Goal: Task Accomplishment & Management: Manage account settings

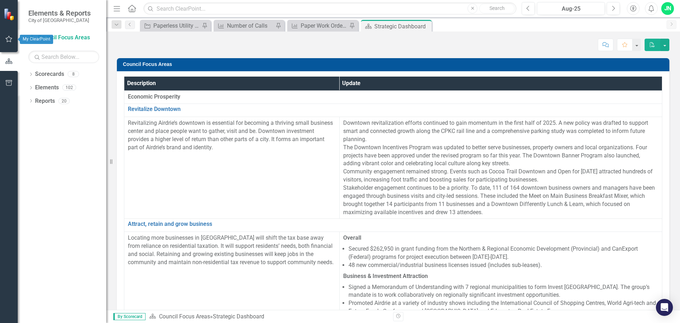
click at [7, 40] on icon "button" at bounding box center [8, 39] width 7 height 6
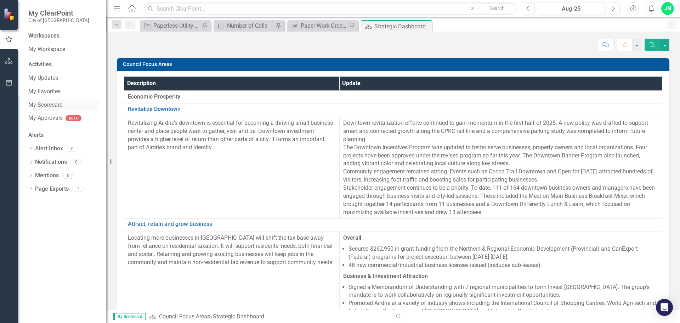
click at [47, 105] on link "My Scorecard" at bounding box center [63, 105] width 71 height 8
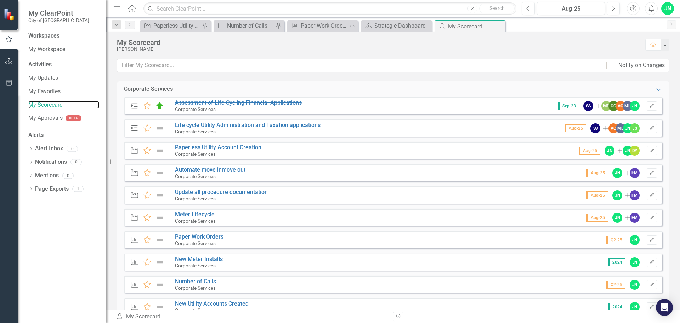
scroll to position [35, 0]
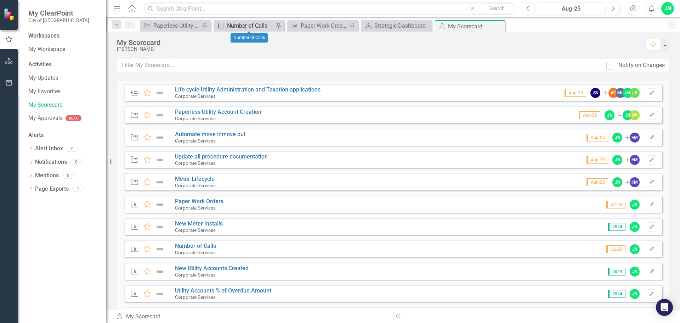
click at [248, 25] on div "Number of Calls" at bounding box center [250, 25] width 47 height 9
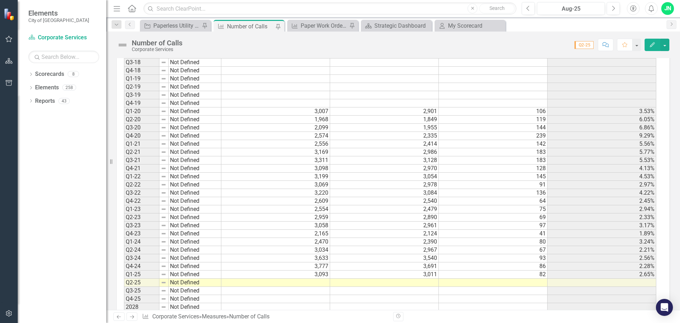
scroll to position [318, 0]
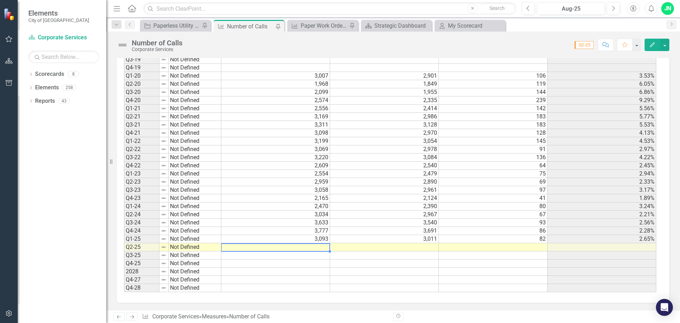
click at [323, 248] on td at bounding box center [275, 247] width 109 height 8
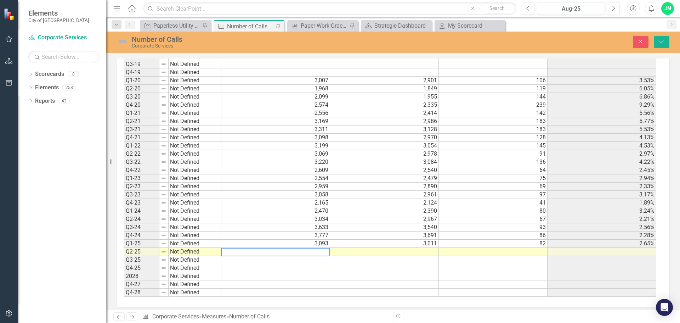
scroll to position [322, 0]
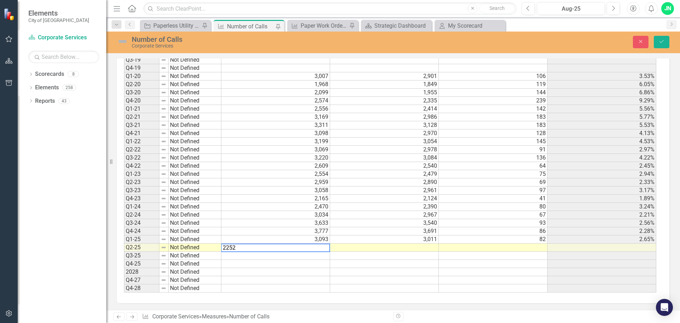
type textarea "2252"
click at [352, 249] on td at bounding box center [384, 247] width 109 height 8
type textarea "2190"
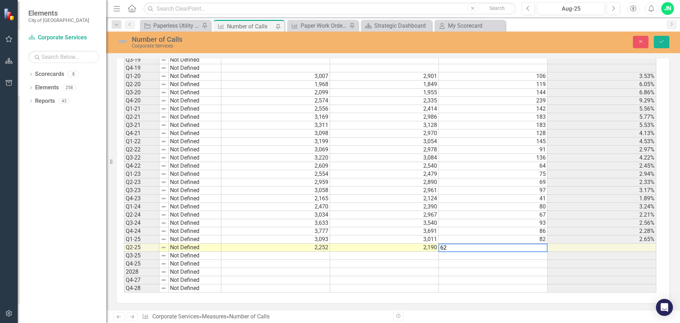
type textarea "93"
click at [124, 226] on div "Period Status Total Calls Answered Calls Abandoned Calls % Abandoned Q2-17 Not …" at bounding box center [124, 133] width 0 height 318
click at [657, 45] on button "Save" at bounding box center [662, 42] width 16 height 12
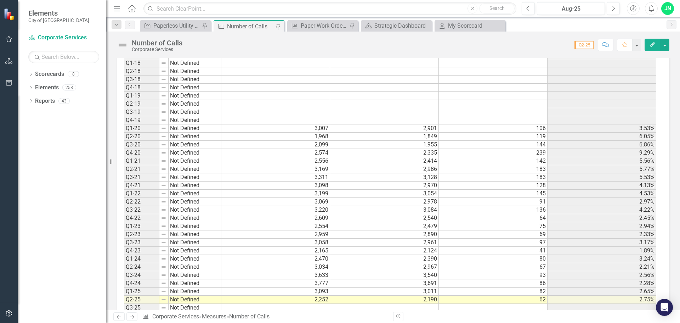
scroll to position [283, 0]
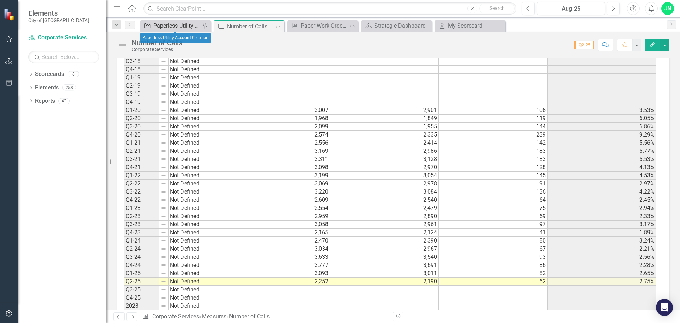
click at [176, 27] on div "Paperless Utility Account Creation" at bounding box center [176, 25] width 47 height 9
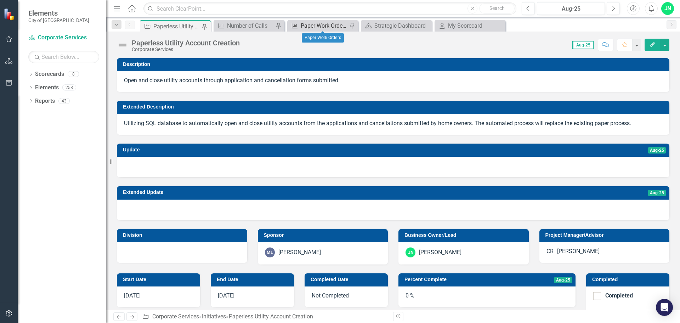
click at [335, 24] on div "Paper Work Orders" at bounding box center [324, 25] width 47 height 9
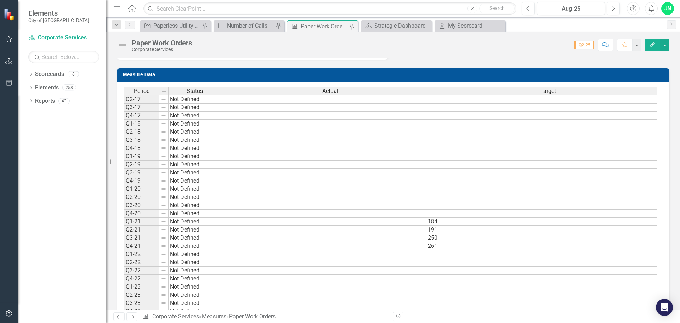
scroll to position [283, 0]
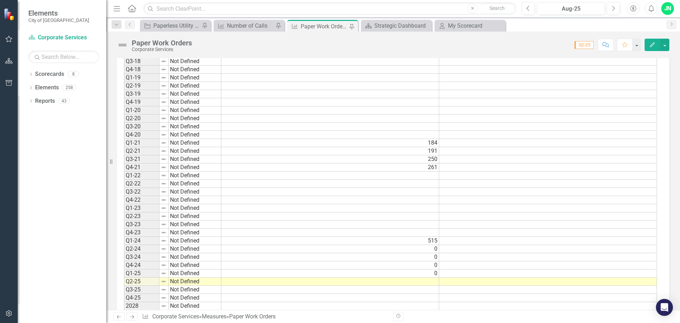
click at [422, 283] on td at bounding box center [330, 281] width 218 height 8
type textarea "0"
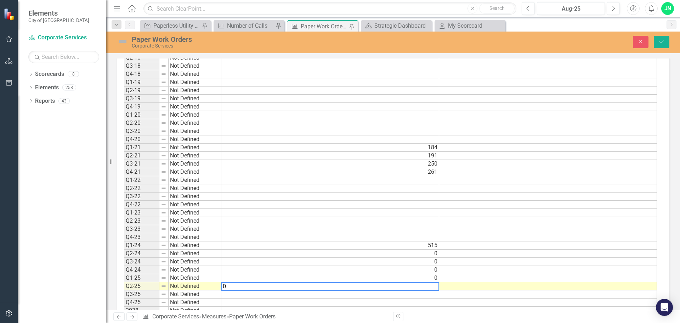
scroll to position [288, 0]
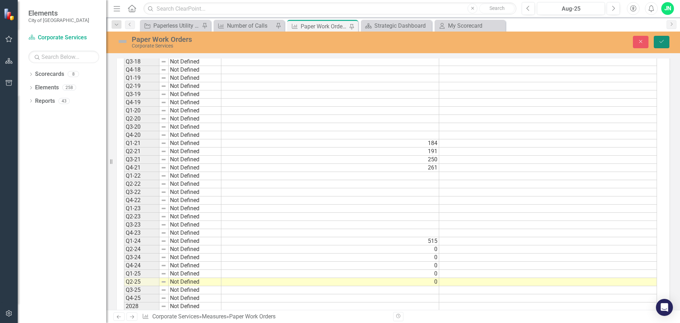
click at [661, 39] on button "Save" at bounding box center [662, 42] width 16 height 12
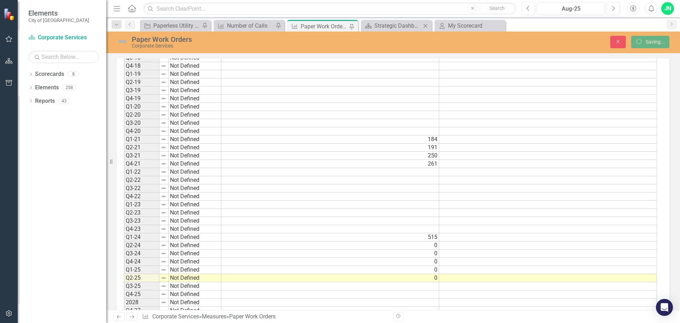
scroll to position [0, 0]
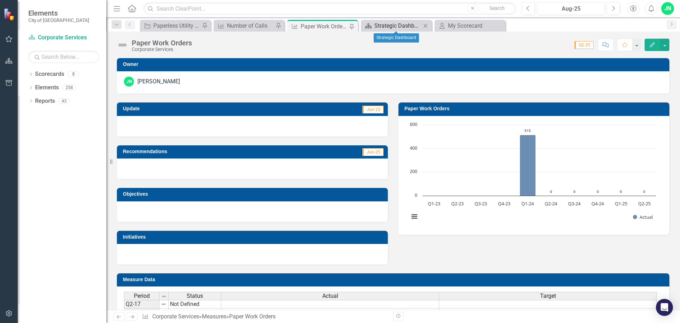
click at [396, 27] on div "Strategic Dashboard" at bounding box center [397, 25] width 47 height 9
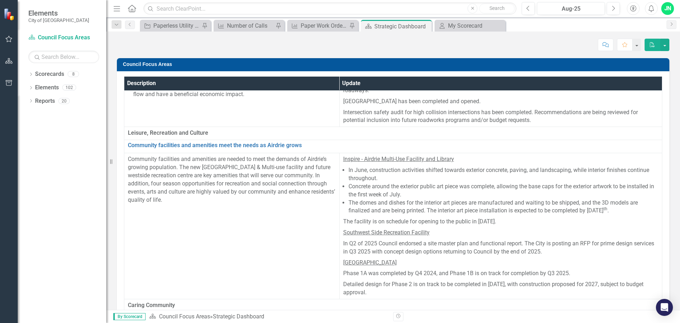
scroll to position [814, 0]
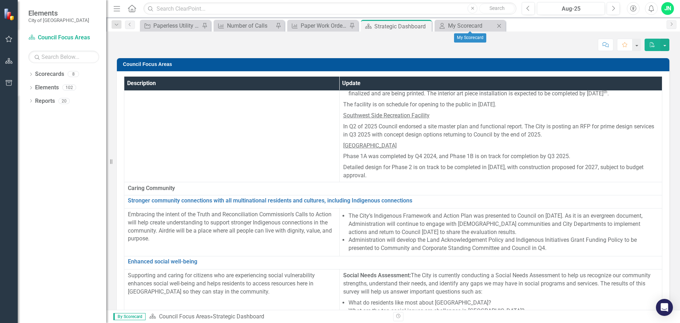
click at [476, 30] on div "My Scorecard My Scorecard Close" at bounding box center [470, 26] width 71 height 12
click at [466, 26] on div "My Scorecard" at bounding box center [471, 25] width 47 height 9
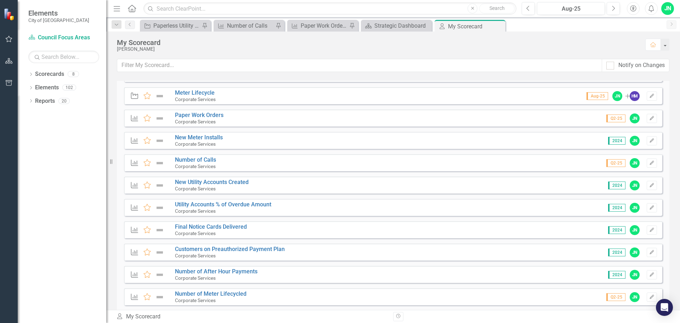
scroll to position [135, 0]
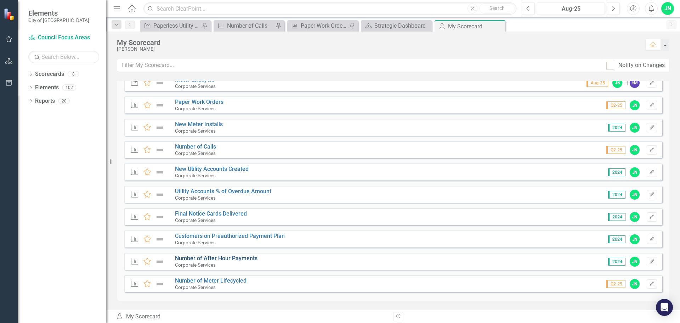
click at [205, 258] on link "Number of After Hour Payments" at bounding box center [216, 258] width 83 height 7
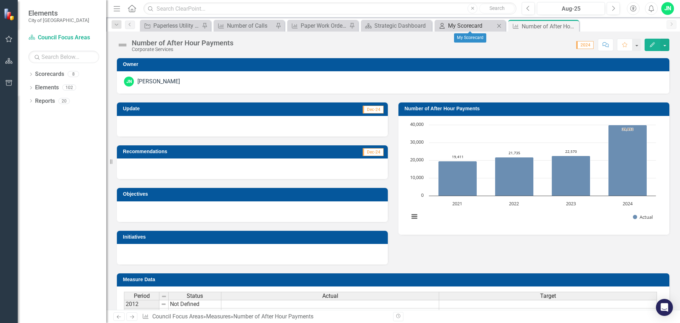
click at [470, 27] on div "My Scorecard" at bounding box center [471, 25] width 47 height 9
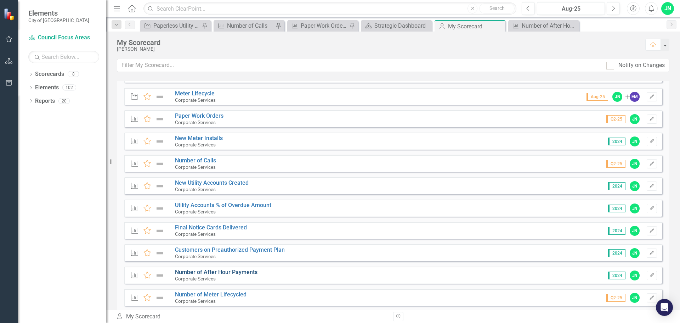
scroll to position [135, 0]
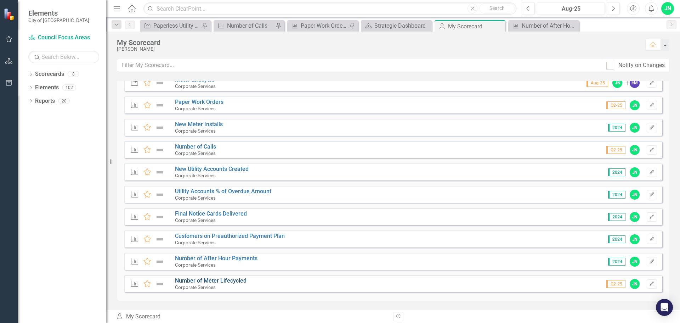
click at [227, 279] on link "Number of Meter Lifecycled" at bounding box center [211, 280] width 72 height 7
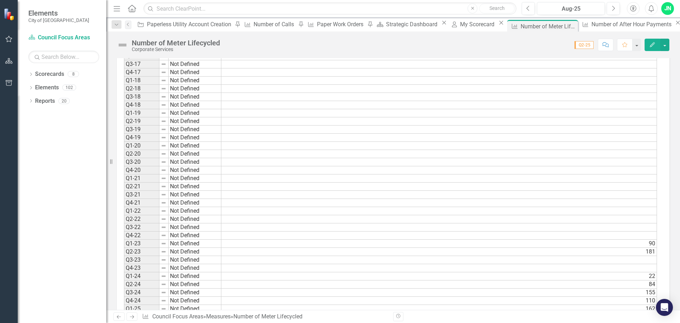
scroll to position [318, 0]
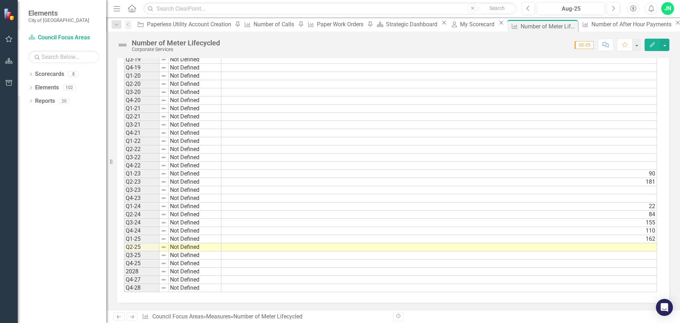
click at [642, 248] on td at bounding box center [439, 247] width 436 height 8
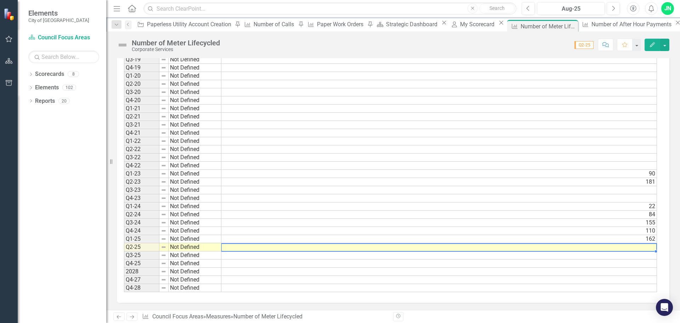
scroll to position [322, 0]
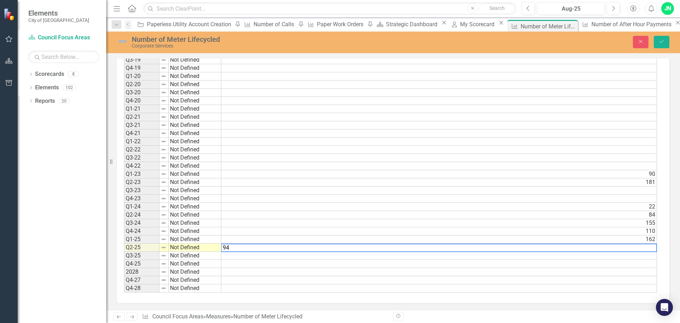
click at [269, 246] on textarea "94" at bounding box center [439, 247] width 436 height 8
type textarea "9"
type textarea "255"
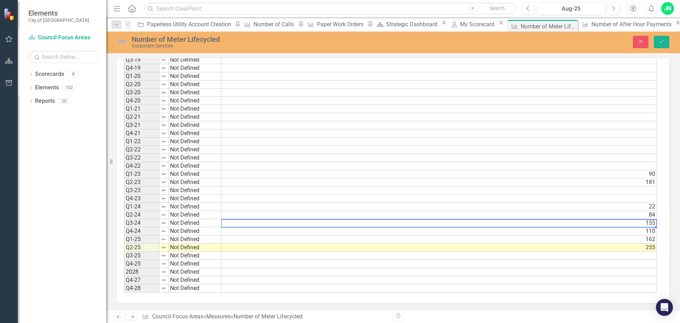
click at [310, 221] on td "155" at bounding box center [439, 223] width 436 height 8
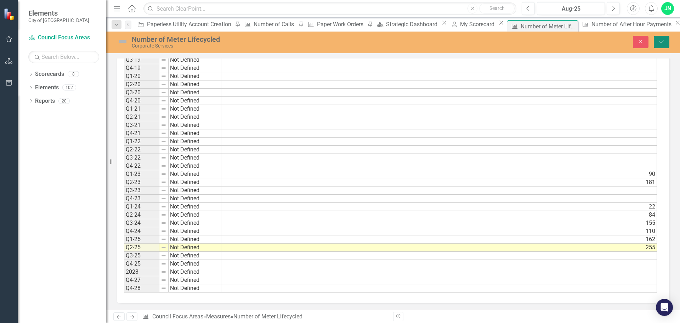
click at [662, 40] on icon "Save" at bounding box center [661, 41] width 6 height 5
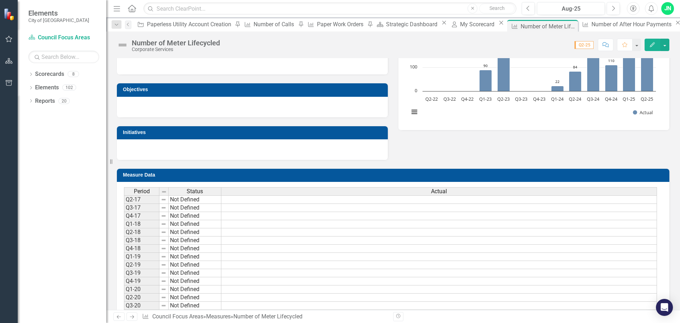
scroll to position [318, 0]
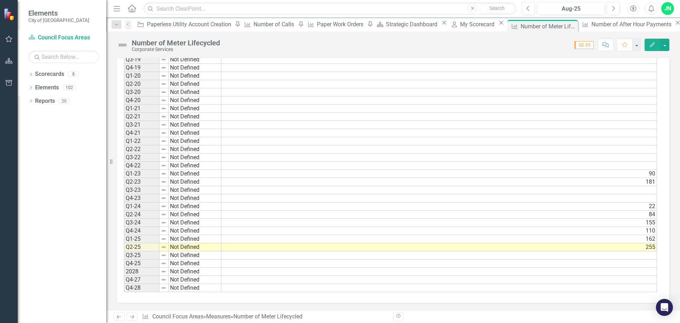
click at [124, 243] on div "Period Status Actual Q2-17 Not Defined Q3-17 Not Defined Q4-17 Not Defined Q1-1…" at bounding box center [124, 133] width 0 height 318
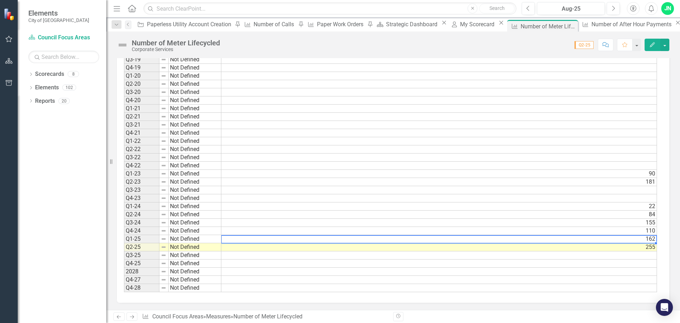
click at [651, 247] on td "255" at bounding box center [439, 247] width 436 height 8
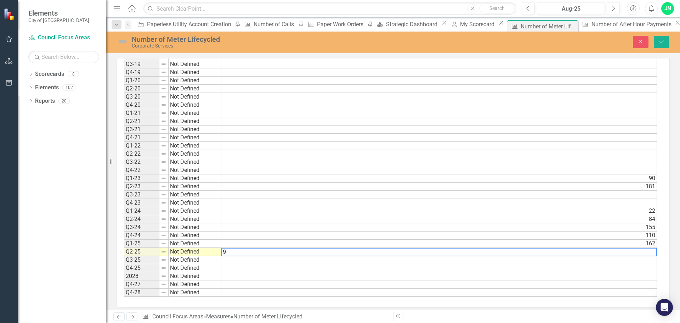
scroll to position [322, 0]
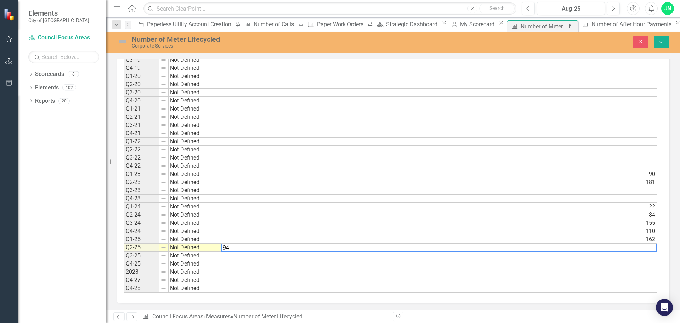
click at [614, 223] on td "155" at bounding box center [439, 223] width 436 height 8
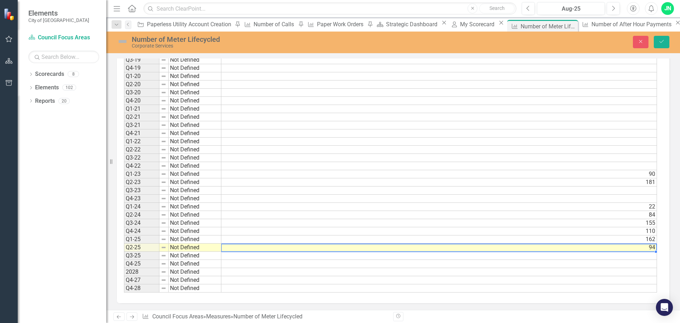
click at [651, 248] on td "94" at bounding box center [439, 247] width 436 height 8
click at [644, 248] on td "94" at bounding box center [439, 247] width 436 height 8
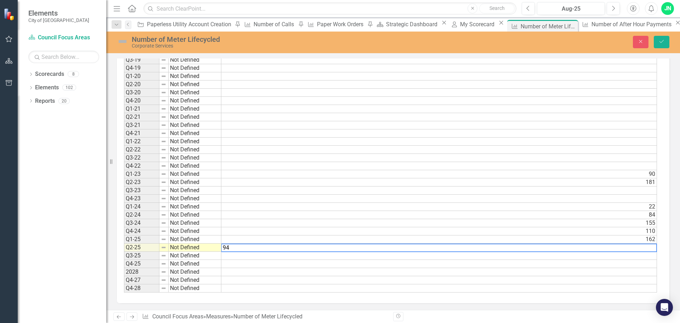
type textarea "9"
type textarea "531"
drag, startPoint x: 660, startPoint y: 44, endPoint x: 656, endPoint y: 51, distance: 8.4
click at [660, 44] on icon "Save" at bounding box center [661, 41] width 6 height 5
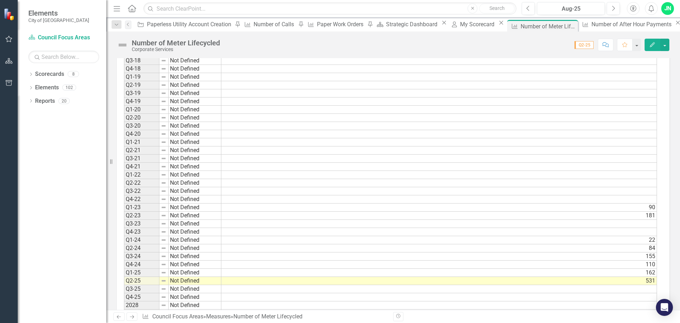
scroll to position [318, 0]
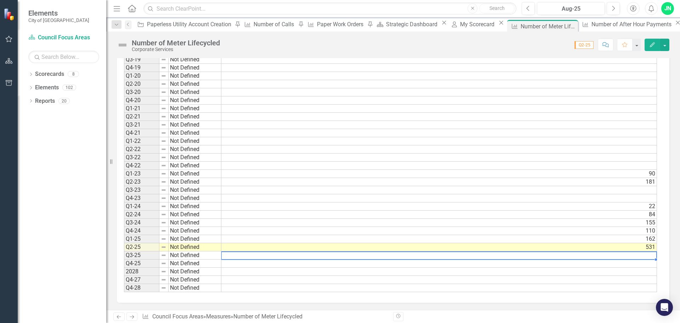
click at [631, 256] on td at bounding box center [439, 255] width 436 height 8
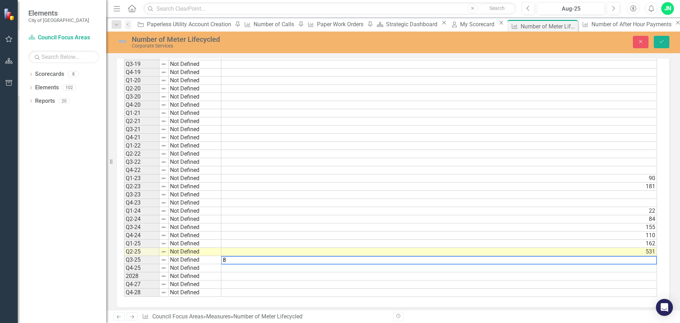
scroll to position [322, 0]
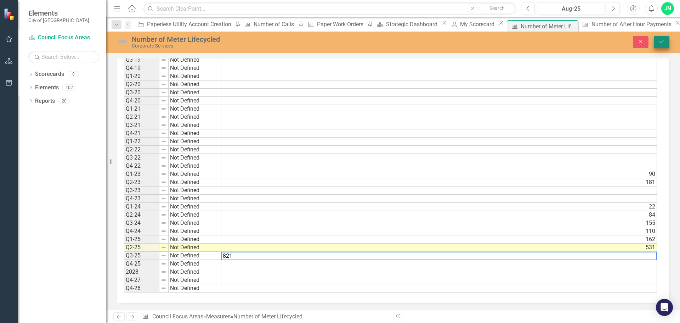
type textarea "821"
click at [659, 38] on button "Save" at bounding box center [662, 42] width 16 height 12
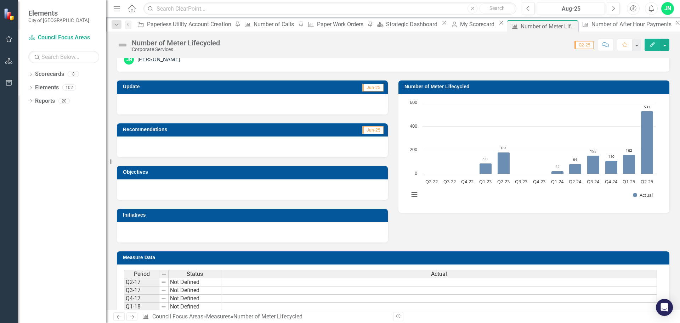
scroll to position [0, 0]
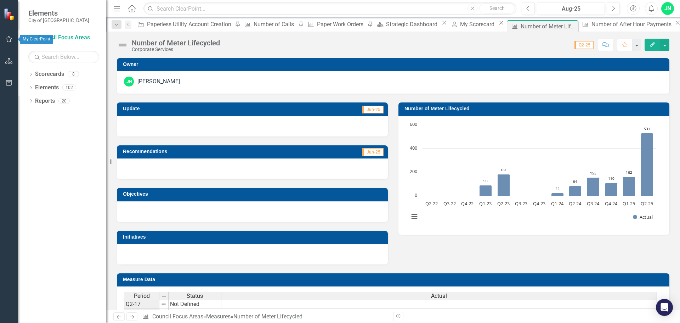
click at [8, 39] on icon "button" at bounding box center [8, 39] width 7 height 6
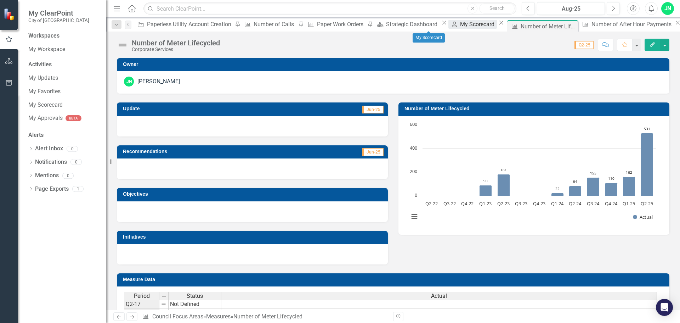
click at [460, 23] on div "My Scorecard" at bounding box center [478, 24] width 36 height 9
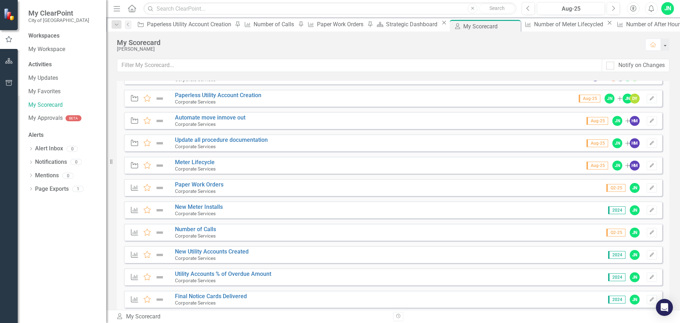
scroll to position [135, 0]
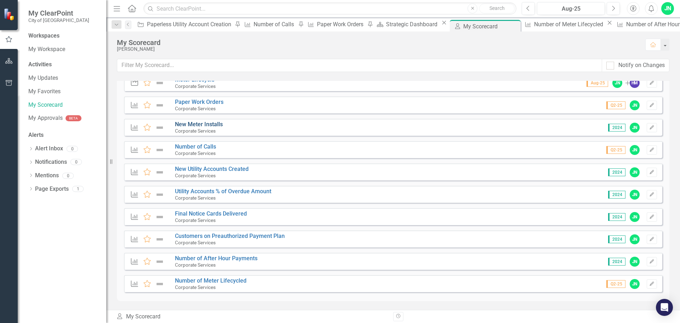
click at [192, 126] on link "New Meter Installs" at bounding box center [199, 124] width 48 height 7
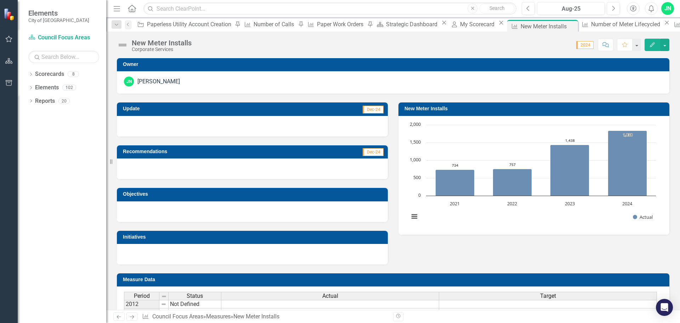
click at [497, 25] on div "Close" at bounding box center [501, 23] width 9 height 6
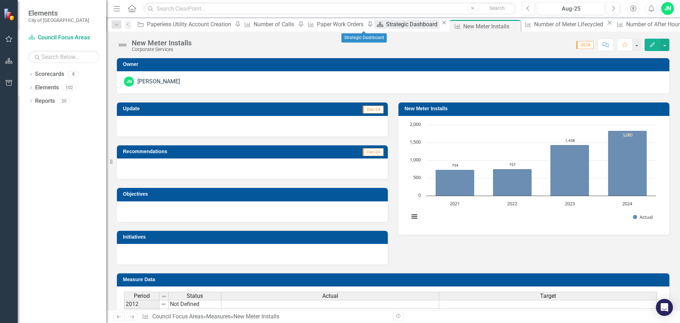
click at [386, 26] on div "Strategic Dashboard" at bounding box center [412, 24] width 53 height 9
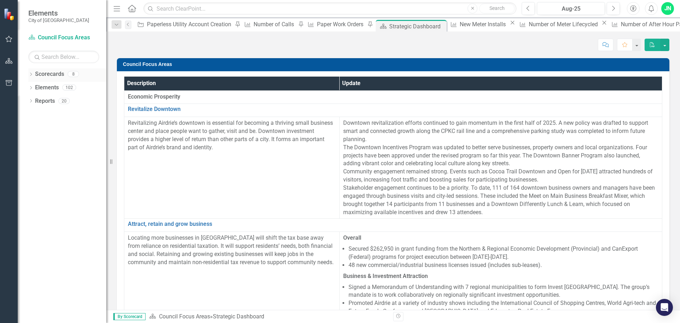
click at [40, 75] on link "Scorecards" at bounding box center [49, 74] width 29 height 8
click at [31, 74] on icon "Dropdown" at bounding box center [30, 75] width 5 height 4
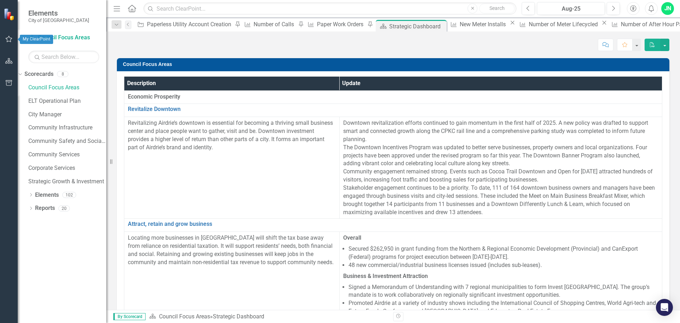
click at [8, 41] on icon "button" at bounding box center [8, 39] width 7 height 6
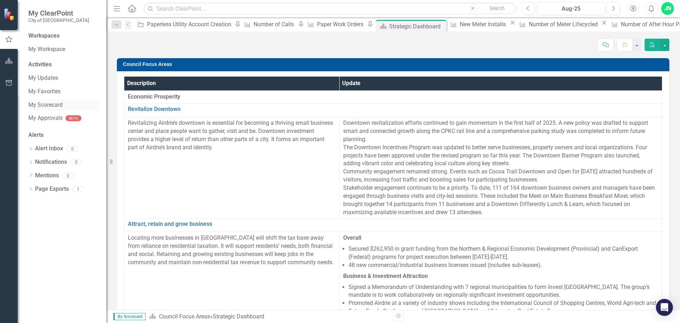
click at [53, 103] on link "My Scorecard" at bounding box center [63, 105] width 71 height 8
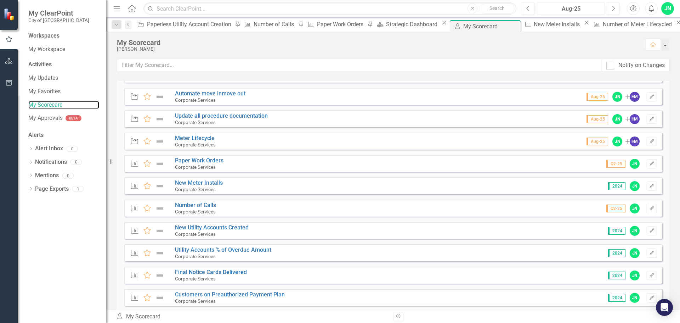
scroll to position [64, 0]
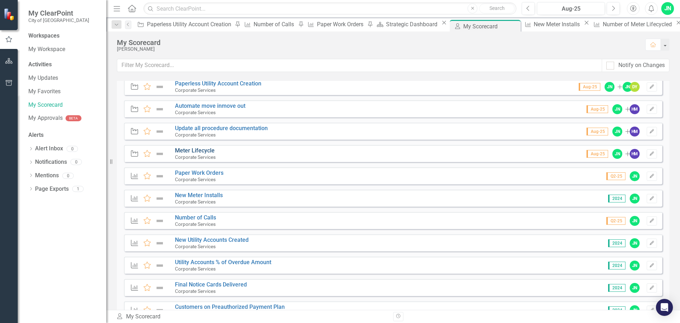
click at [203, 150] on link "Meter Lifecycle" at bounding box center [195, 150] width 40 height 7
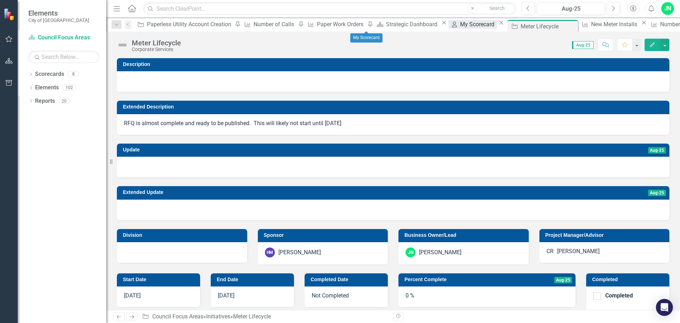
click at [460, 26] on div "My Scorecard" at bounding box center [478, 24] width 36 height 9
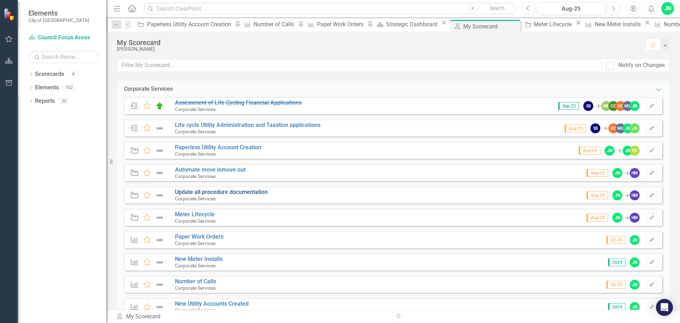
click at [243, 192] on link "Update all procedure documentation" at bounding box center [221, 191] width 93 height 7
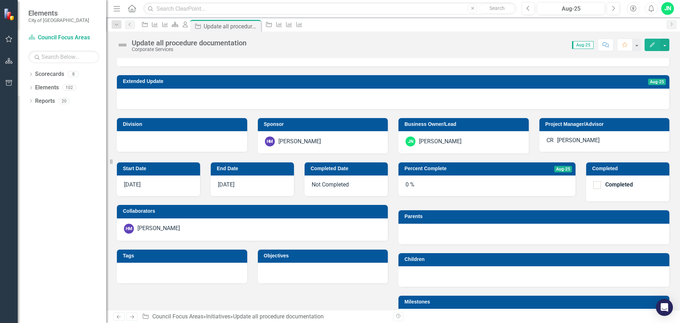
scroll to position [142, 0]
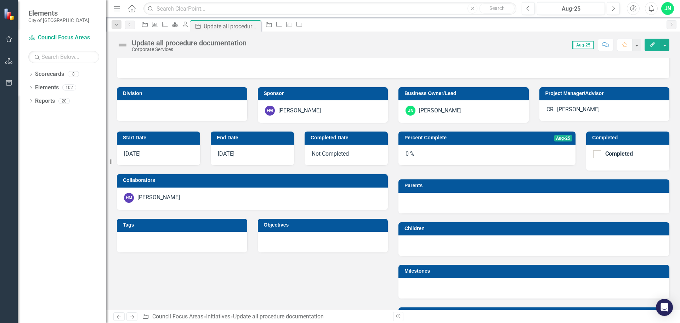
click at [554, 138] on span "Aug-25" at bounding box center [563, 138] width 18 height 6
click at [449, 154] on div "0 %" at bounding box center [486, 154] width 177 height 21
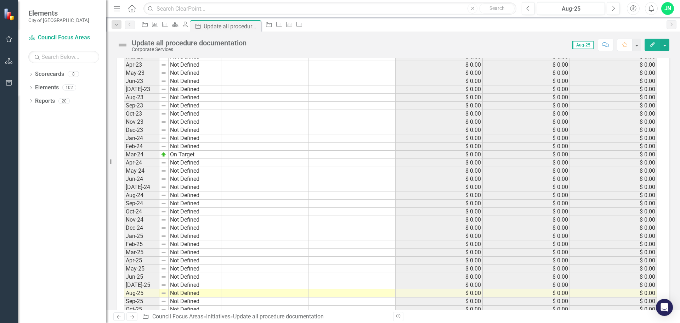
scroll to position [779, 0]
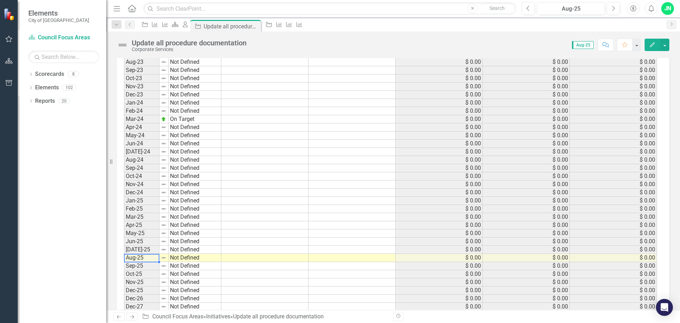
drag, startPoint x: 137, startPoint y: 251, endPoint x: 164, endPoint y: 251, distance: 26.2
click at [137, 254] on td "Aug-25" at bounding box center [141, 258] width 35 height 8
drag, startPoint x: 186, startPoint y: 250, endPoint x: 240, endPoint y: 252, distance: 54.6
click at [189, 254] on td "Not Defined" at bounding box center [195, 258] width 53 height 8
click at [242, 254] on td at bounding box center [264, 258] width 87 height 8
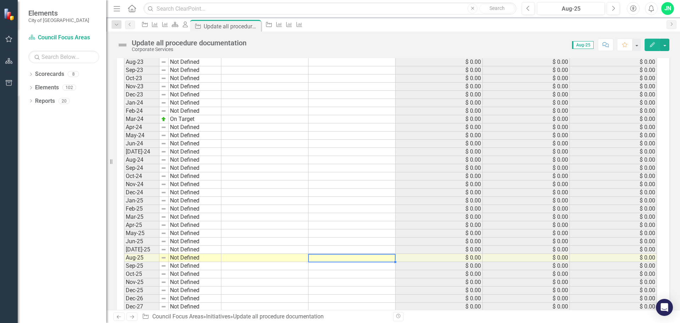
click at [319, 254] on td at bounding box center [351, 258] width 87 height 8
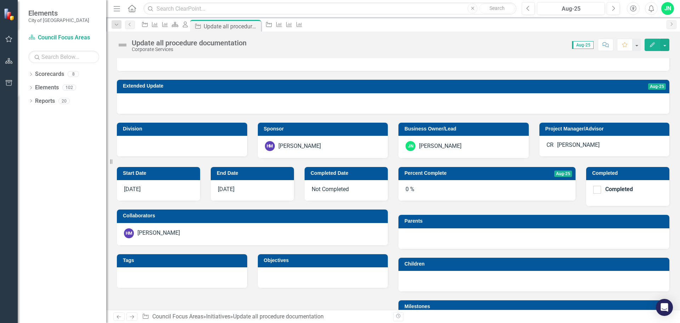
scroll to position [142, 0]
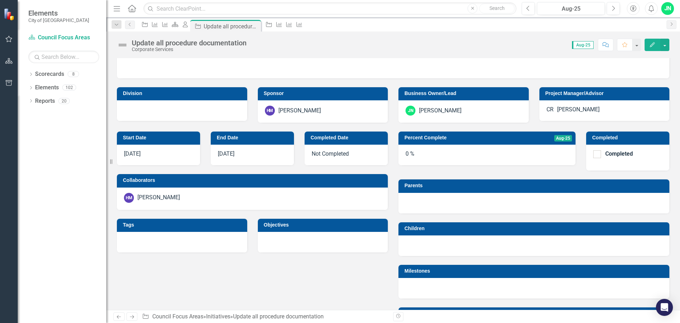
click at [478, 154] on div "0 %" at bounding box center [486, 154] width 177 height 21
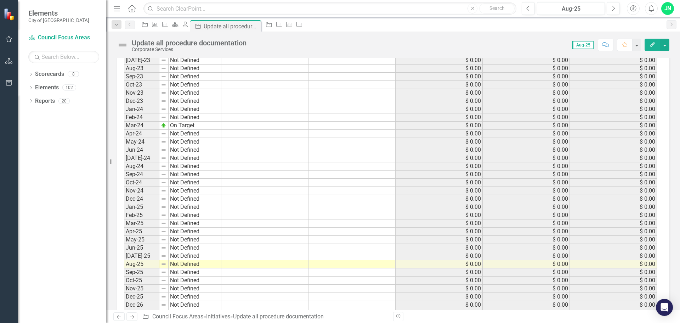
scroll to position [800, 0]
